Goal: Entertainment & Leisure: Consume media (video, audio)

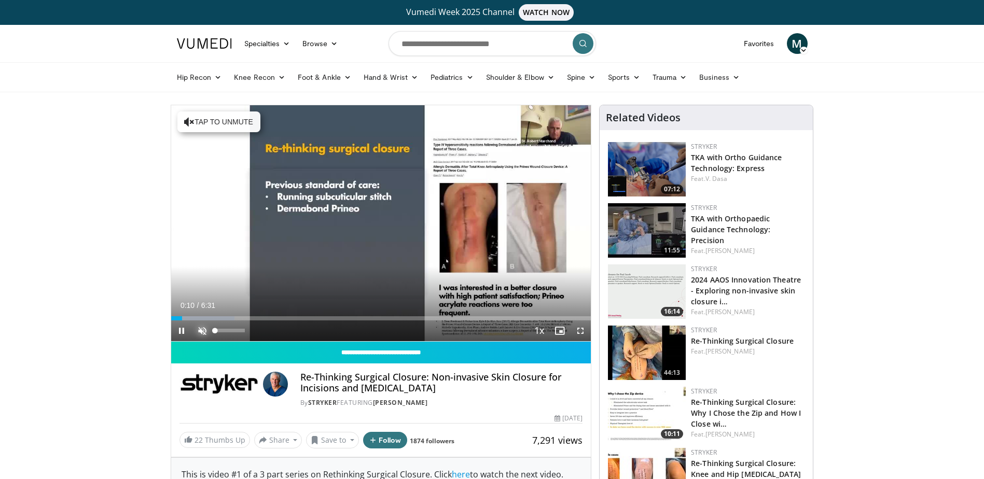
click at [201, 328] on span "Video Player" at bounding box center [202, 330] width 21 height 21
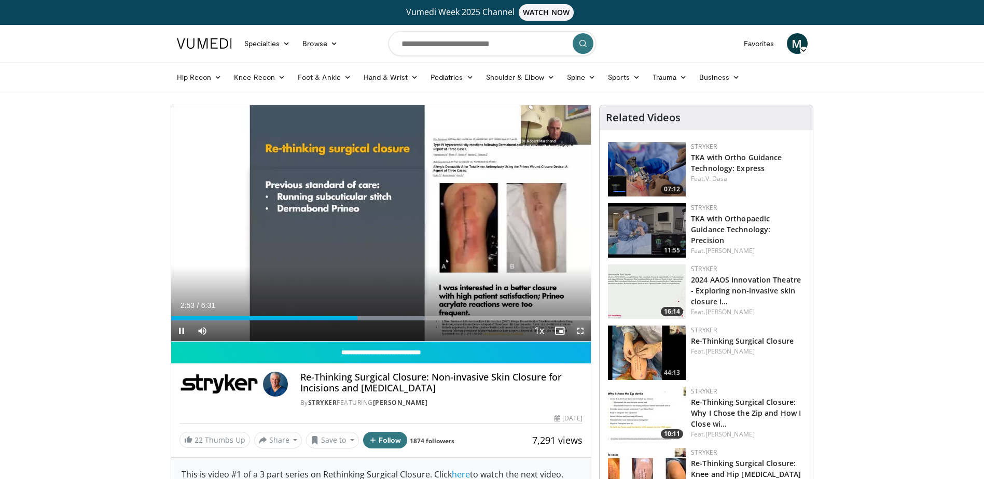
drag, startPoint x: 579, startPoint y: 331, endPoint x: 581, endPoint y: 365, distance: 33.8
click at [579, 331] on span "Video Player" at bounding box center [580, 330] width 21 height 21
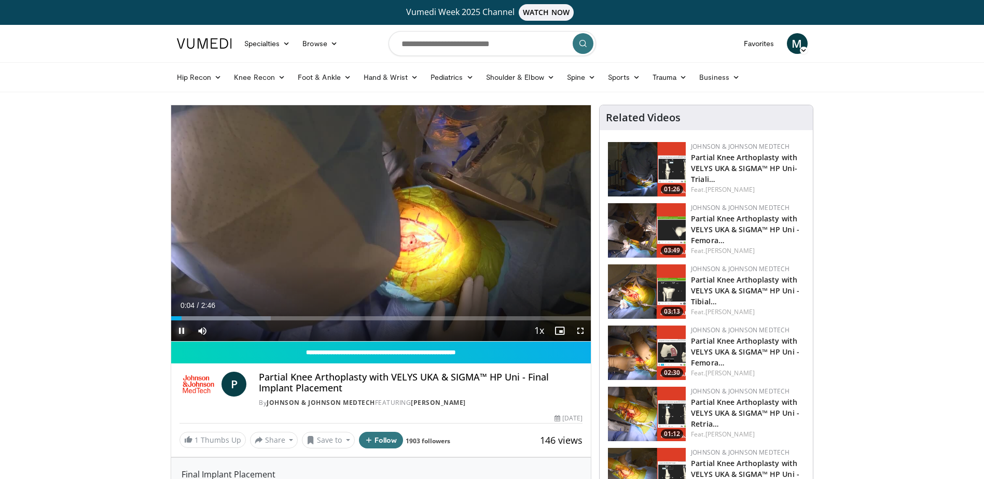
drag, startPoint x: 181, startPoint y: 328, endPoint x: 452, endPoint y: 338, distance: 270.9
click at [181, 328] on span "Video Player" at bounding box center [181, 330] width 21 height 21
